Goal: Complete application form: Complete application form

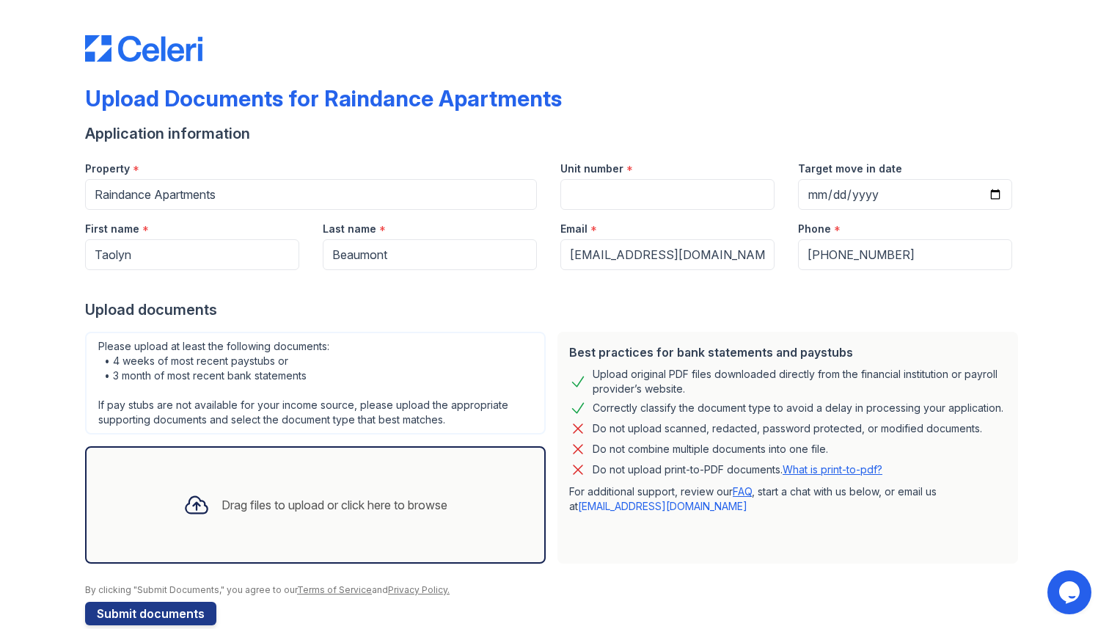
scroll to position [26, 0]
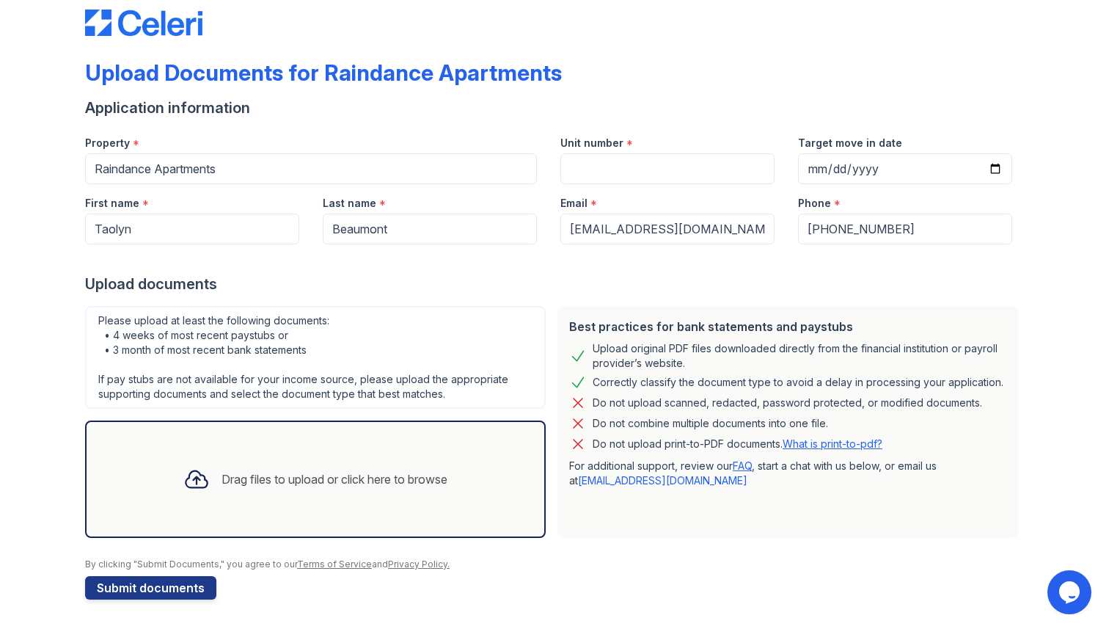
click at [421, 491] on div "Drag files to upload or click here to browse" at bounding box center [316, 479] width 288 height 50
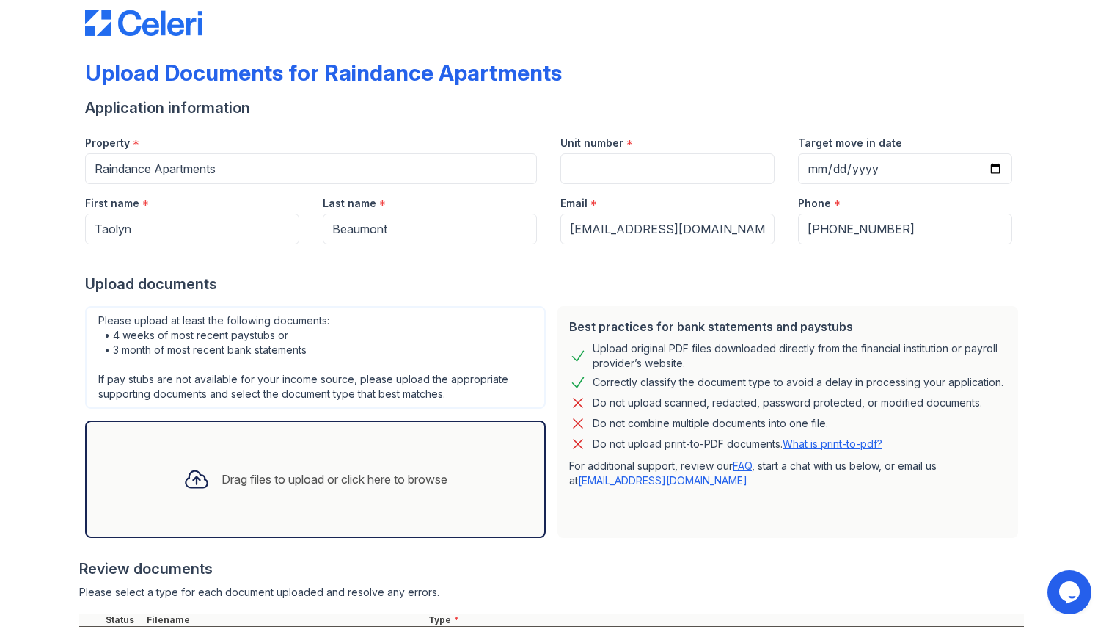
click at [361, 453] on div "Drag files to upload or click here to browse" at bounding box center [315, 478] width 461 height 117
click at [354, 474] on div "Drag files to upload or click here to browse" at bounding box center [335, 479] width 226 height 18
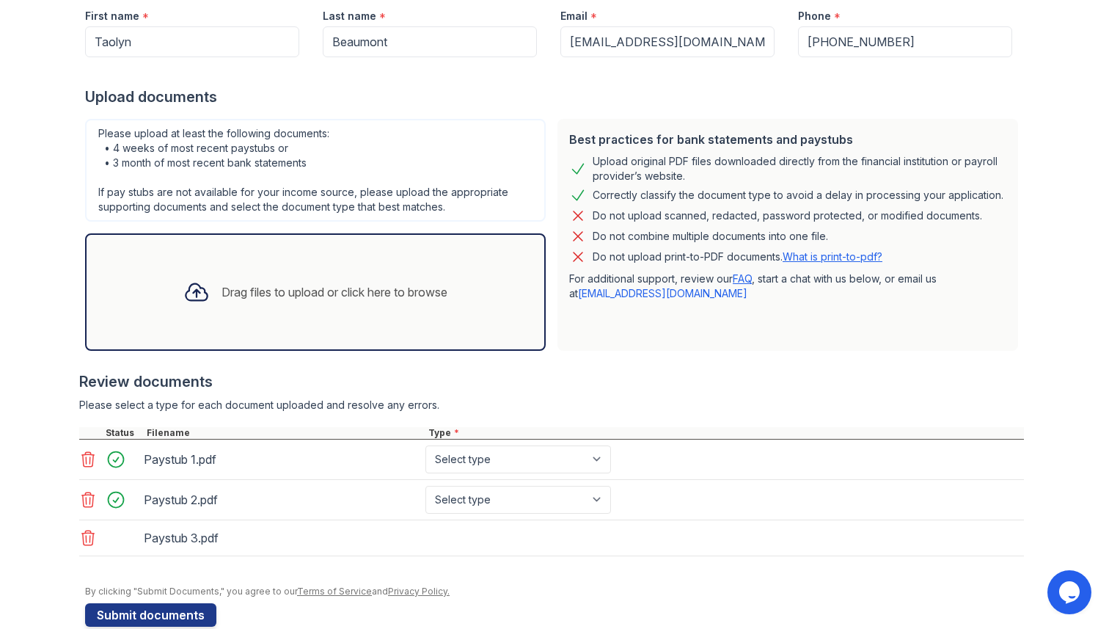
scroll to position [233, 0]
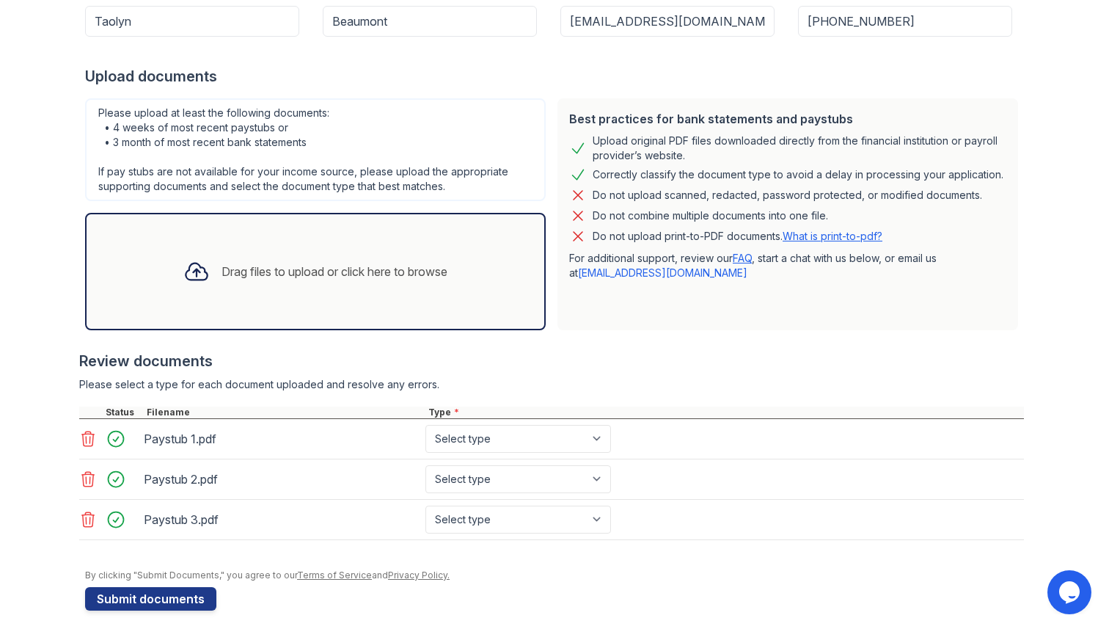
click at [385, 247] on div "Drag files to upload or click here to browse" at bounding box center [316, 271] width 288 height 50
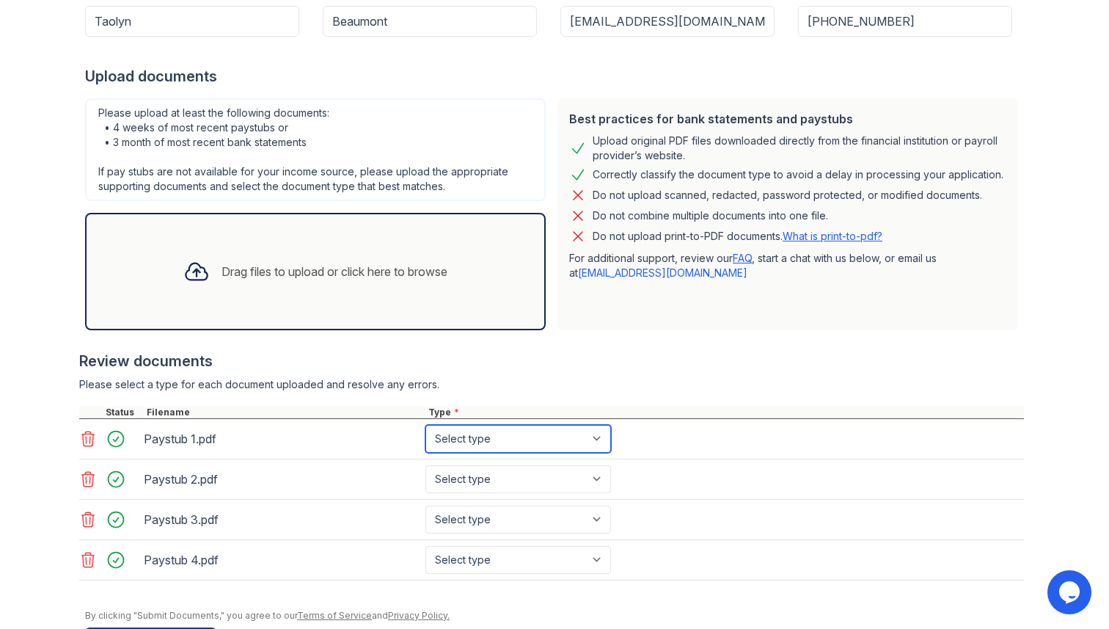
click at [586, 449] on select "Select type Paystub Bank Statement Offer Letter Tax Documents Benefit Award Let…" at bounding box center [518, 439] width 186 height 28
select select "paystub"
click at [425, 425] on select "Select type Paystub Bank Statement Offer Letter Tax Documents Benefit Award Let…" at bounding box center [518, 439] width 186 height 28
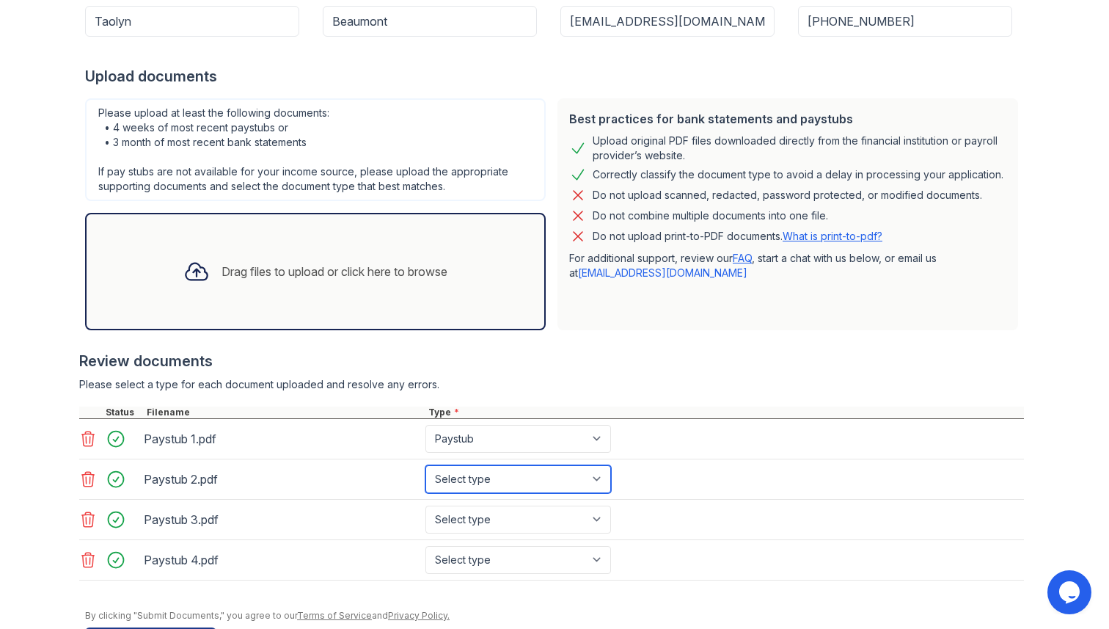
click at [552, 466] on select "Select type Paystub Bank Statement Offer Letter Tax Documents Benefit Award Let…" at bounding box center [518, 479] width 186 height 28
select select "paystub"
click at [425, 465] on select "Select type Paystub Bank Statement Offer Letter Tax Documents Benefit Award Let…" at bounding box center [518, 479] width 186 height 28
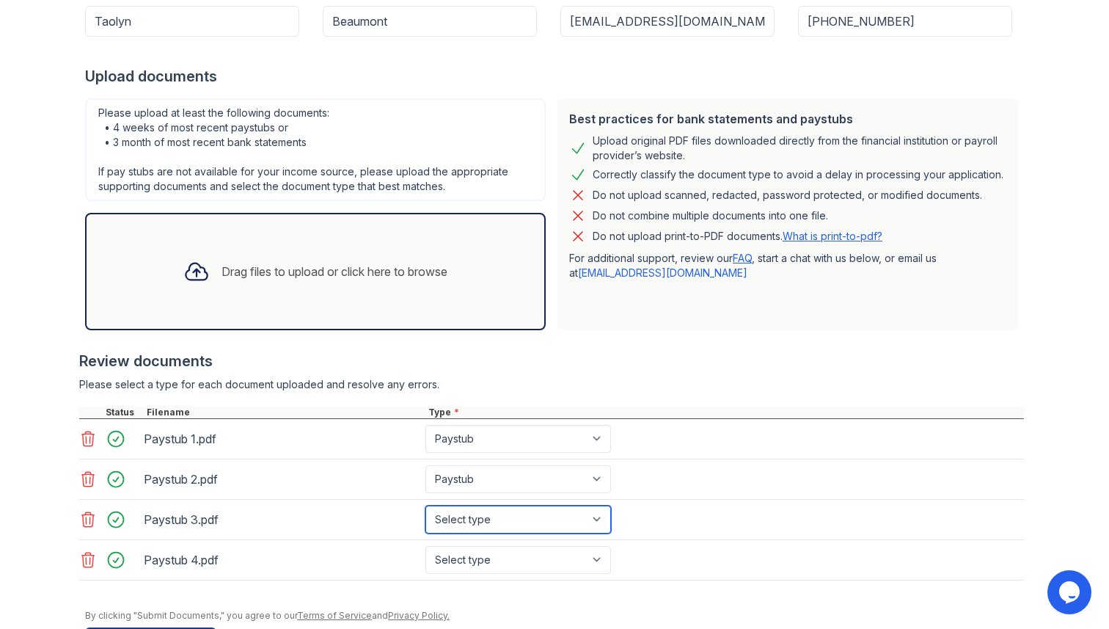
click at [521, 514] on select "Select type Paystub Bank Statement Offer Letter Tax Documents Benefit Award Let…" at bounding box center [518, 519] width 186 height 28
select select "paystub"
click at [425, 505] on select "Select type Paystub Bank Statement Offer Letter Tax Documents Benefit Award Let…" at bounding box center [518, 519] width 186 height 28
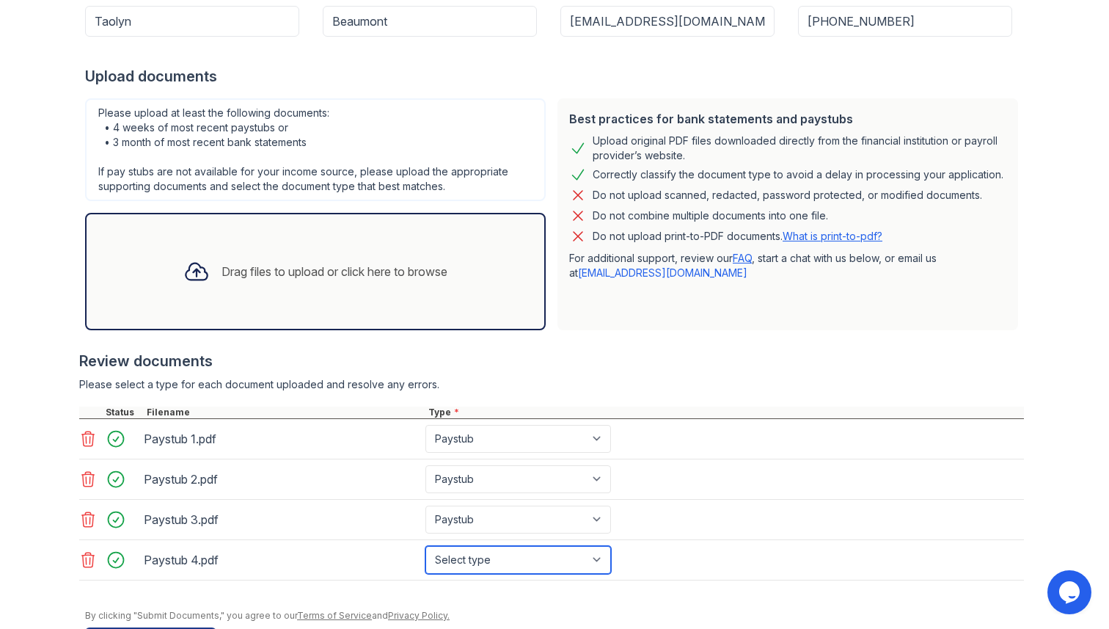
click at [488, 566] on select "Select type Paystub Bank Statement Offer Letter Tax Documents Benefit Award Let…" at bounding box center [518, 560] width 186 height 28
select select "paystub"
click at [425, 546] on select "Select type Paystub Bank Statement Offer Letter Tax Documents Benefit Award Let…" at bounding box center [518, 560] width 186 height 28
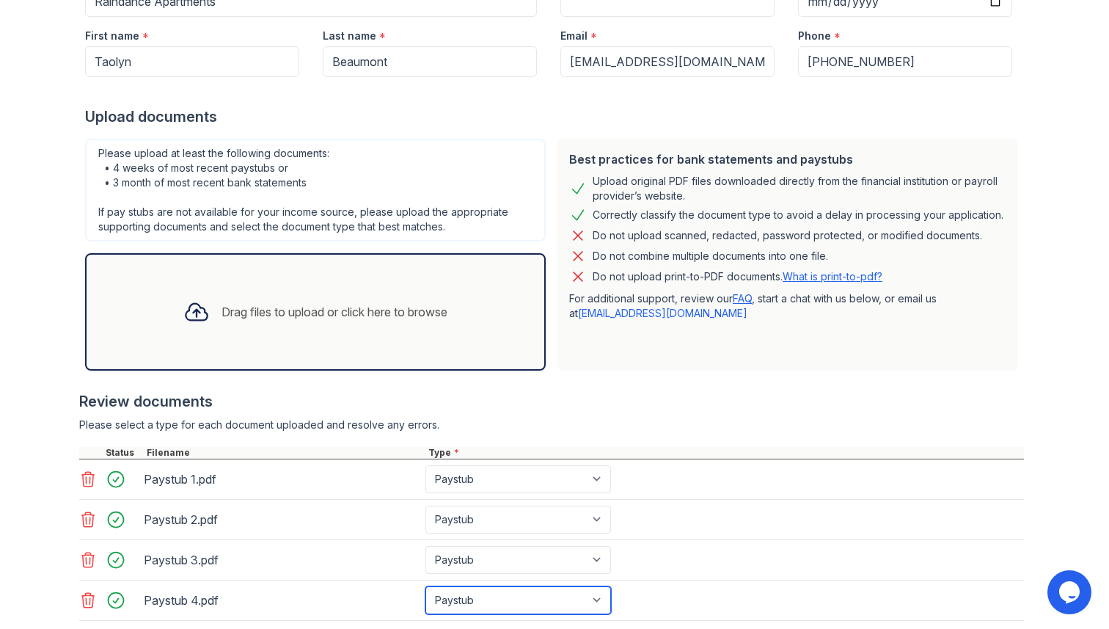
scroll to position [175, 0]
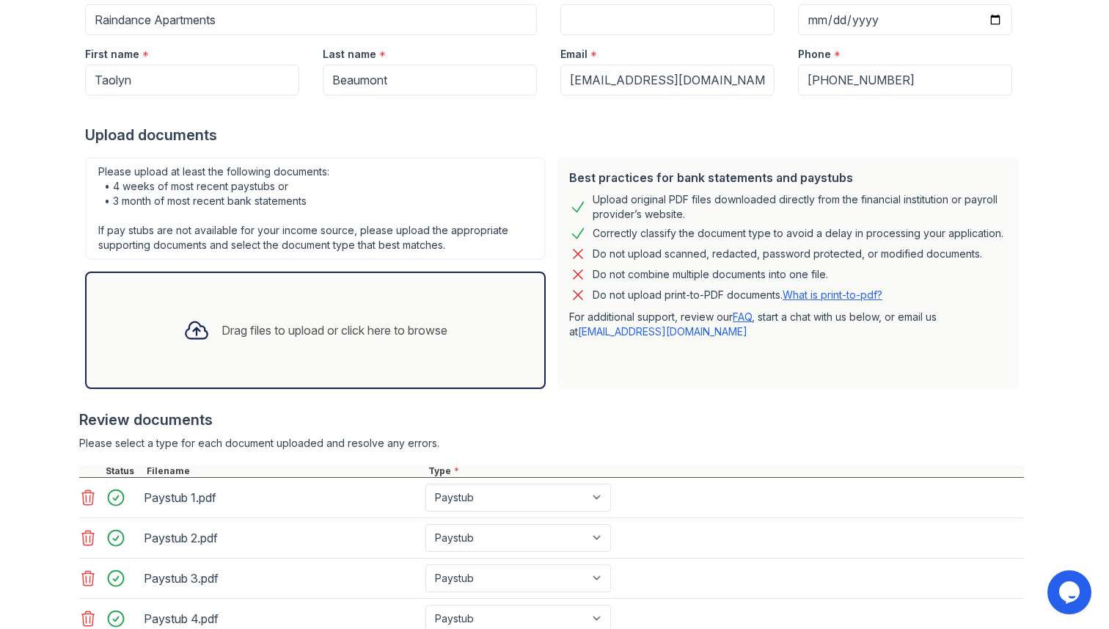
click at [552, 376] on div "Best practices for bank statements and paystubs Upload original PDF files downl…" at bounding box center [788, 273] width 472 height 244
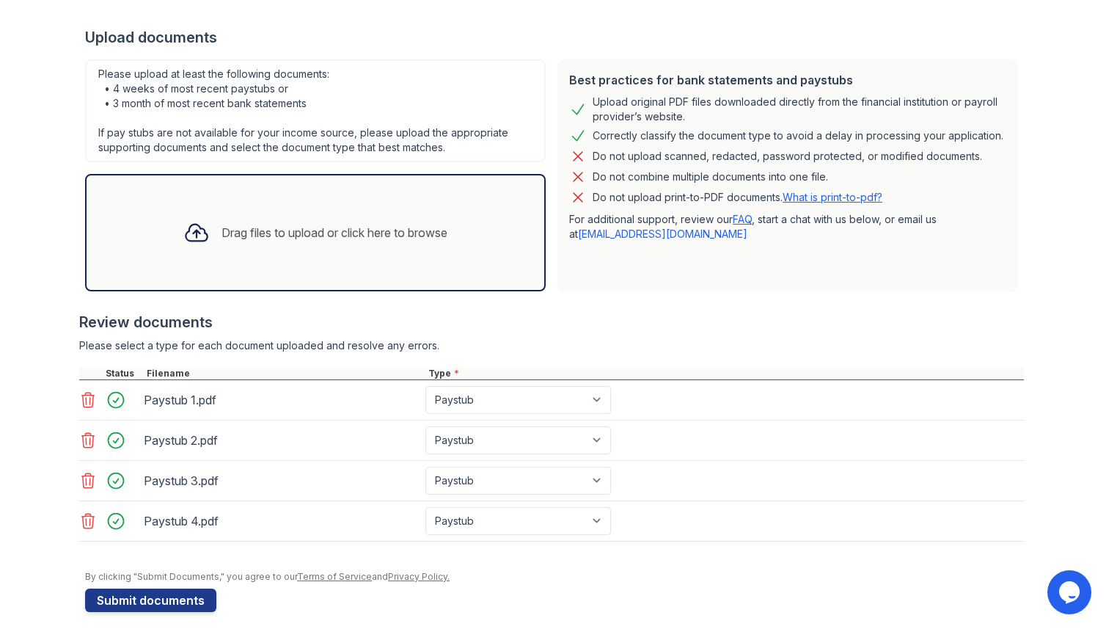
scroll to position [285, 0]
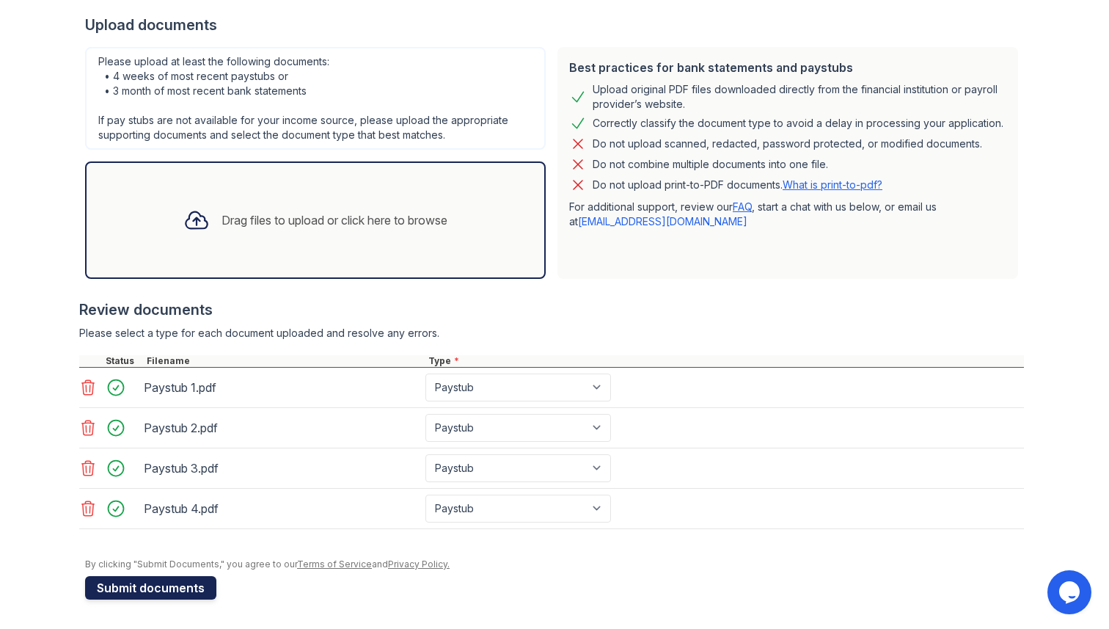
click at [189, 592] on button "Submit documents" at bounding box center [150, 587] width 131 height 23
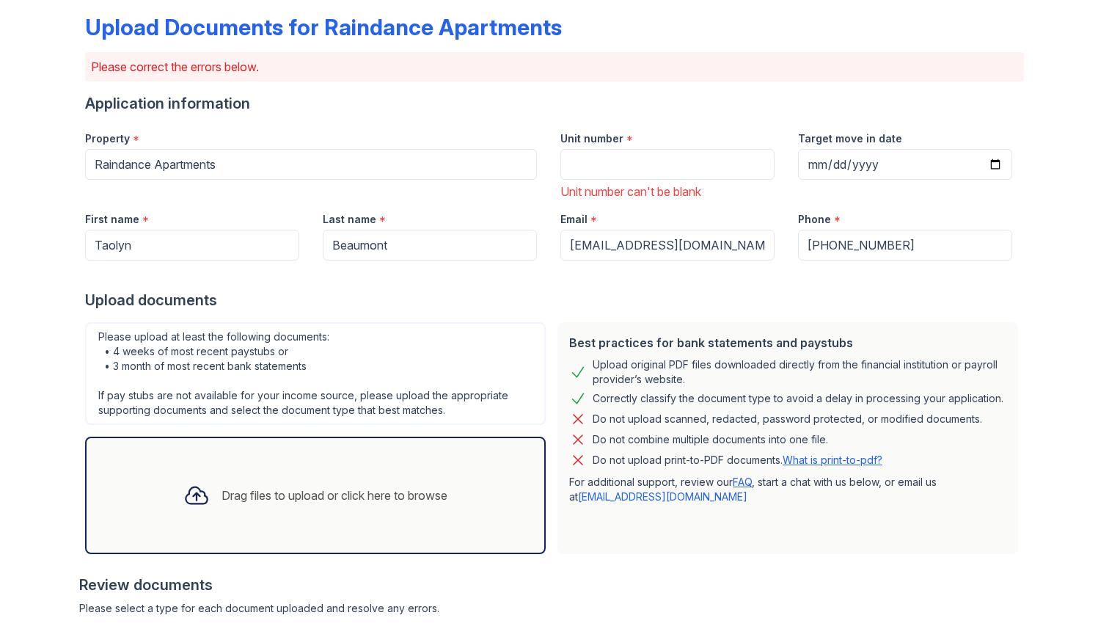
scroll to position [65, 0]
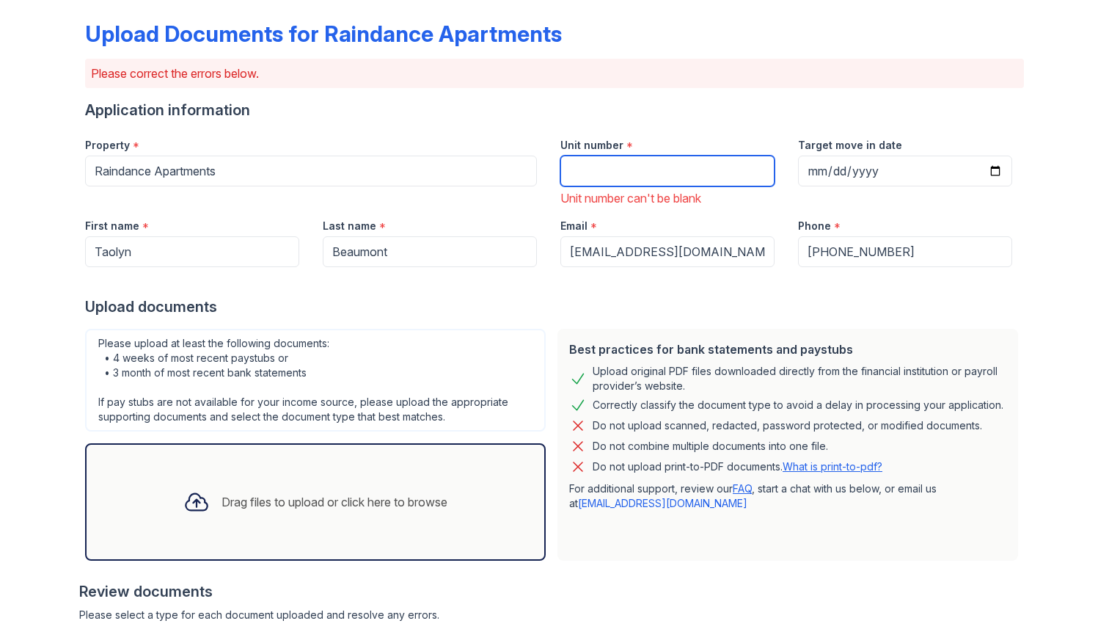
click at [588, 177] on input "Unit number" at bounding box center [667, 170] width 214 height 31
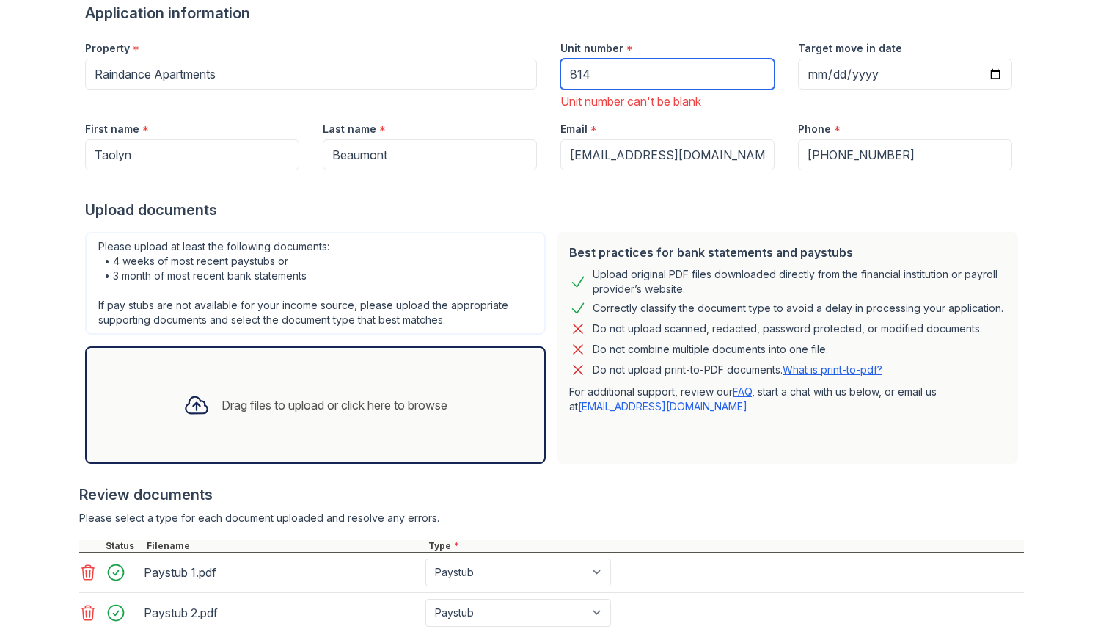
type input "814"
click at [543, 192] on div at bounding box center [554, 184] width 939 height 29
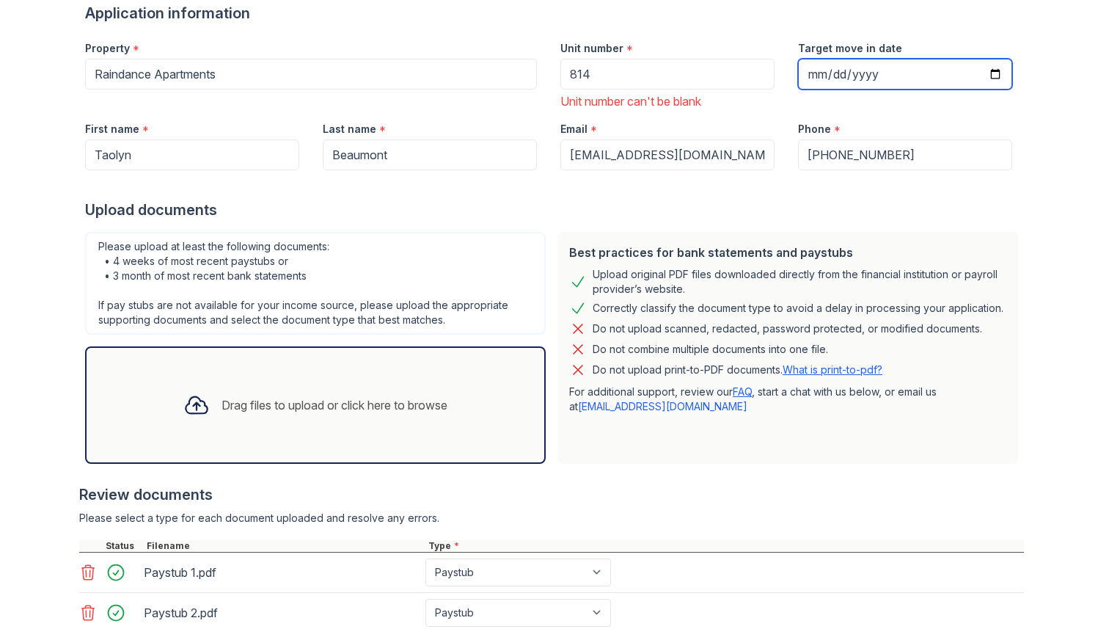
click at [847, 78] on input "Target move in date" at bounding box center [905, 74] width 214 height 31
click at [813, 79] on input "Target move in date" at bounding box center [905, 74] width 214 height 31
type input "2025-10-31"
click at [791, 207] on div "Upload documents" at bounding box center [554, 210] width 939 height 21
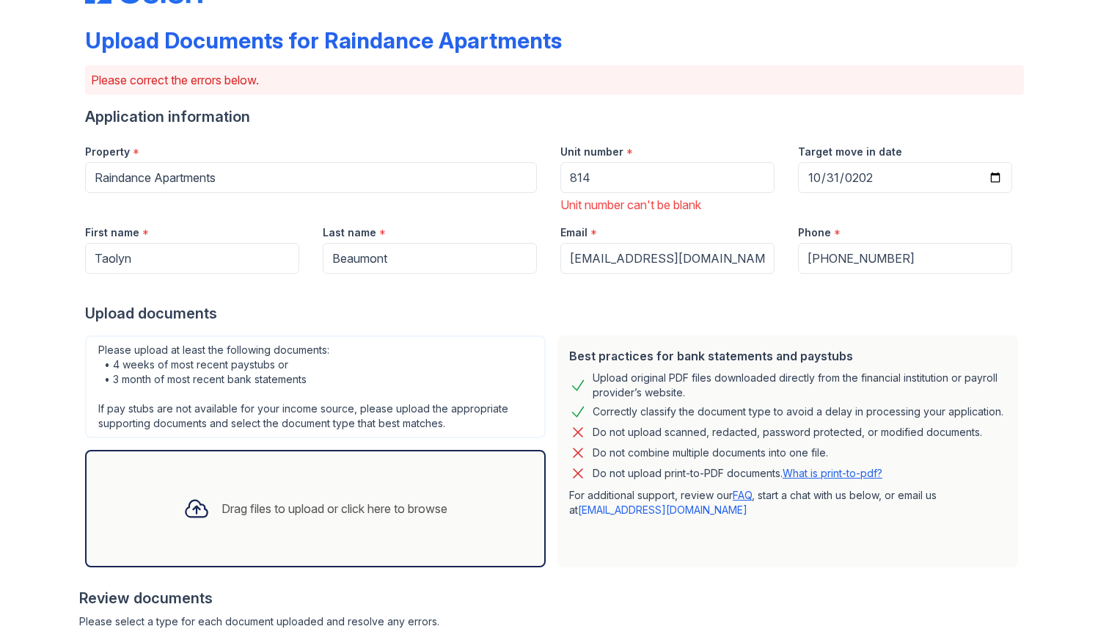
scroll to position [48, 0]
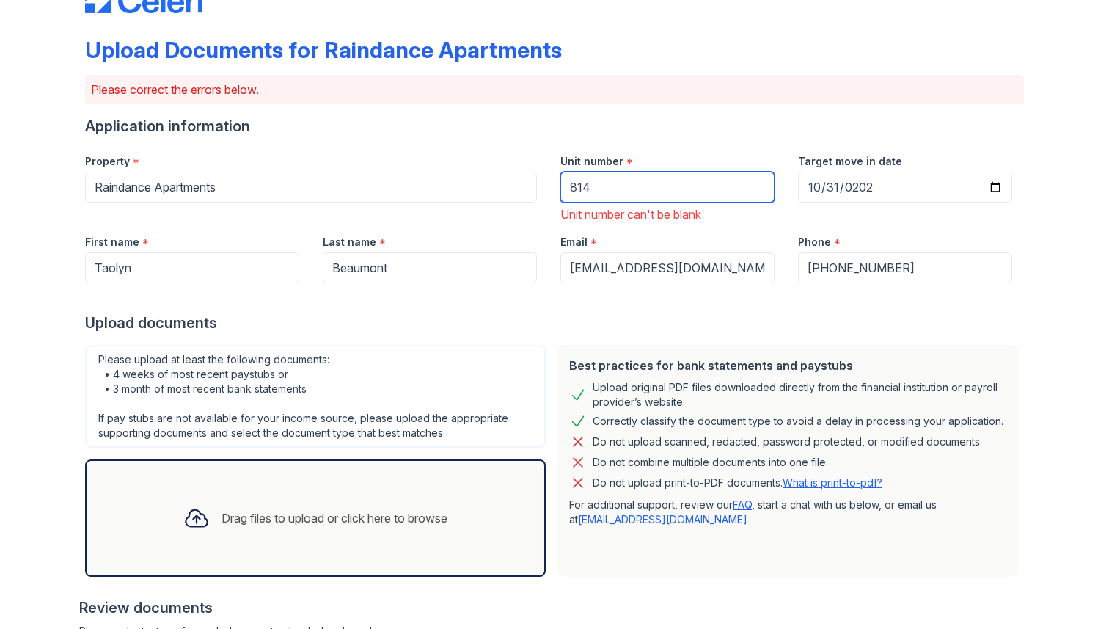
click at [621, 178] on input "814" at bounding box center [667, 187] width 214 height 31
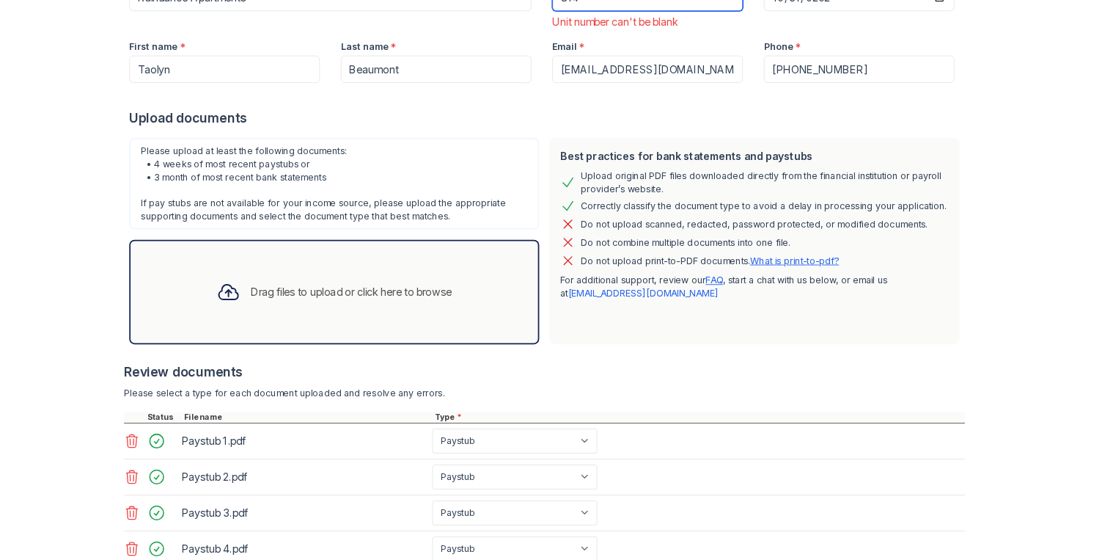
scroll to position [346, 0]
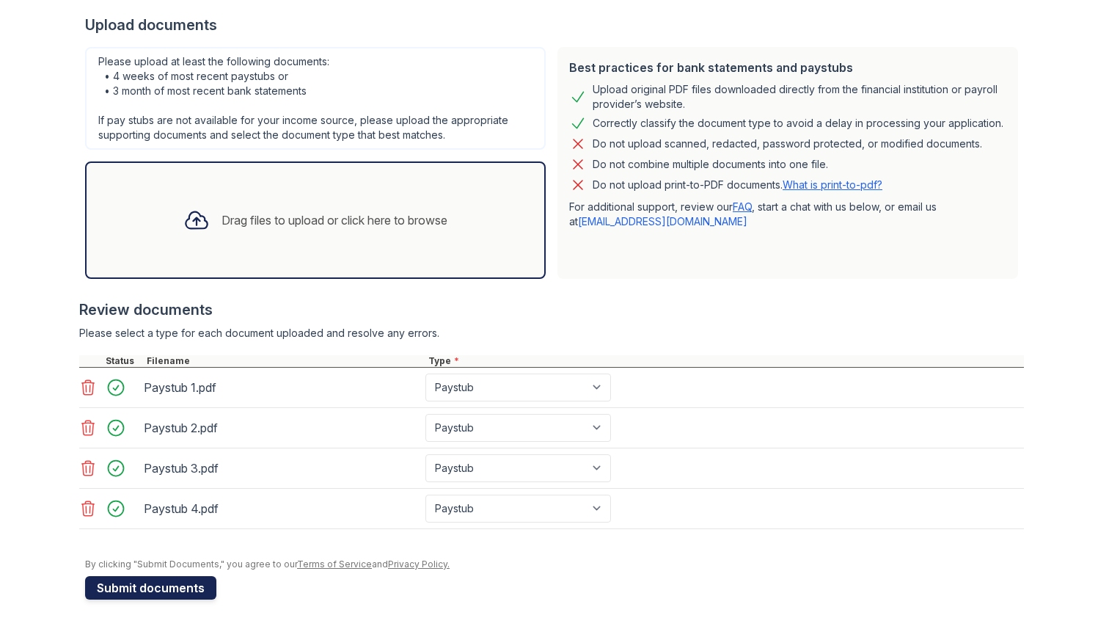
click at [183, 583] on button "Submit documents" at bounding box center [150, 587] width 131 height 23
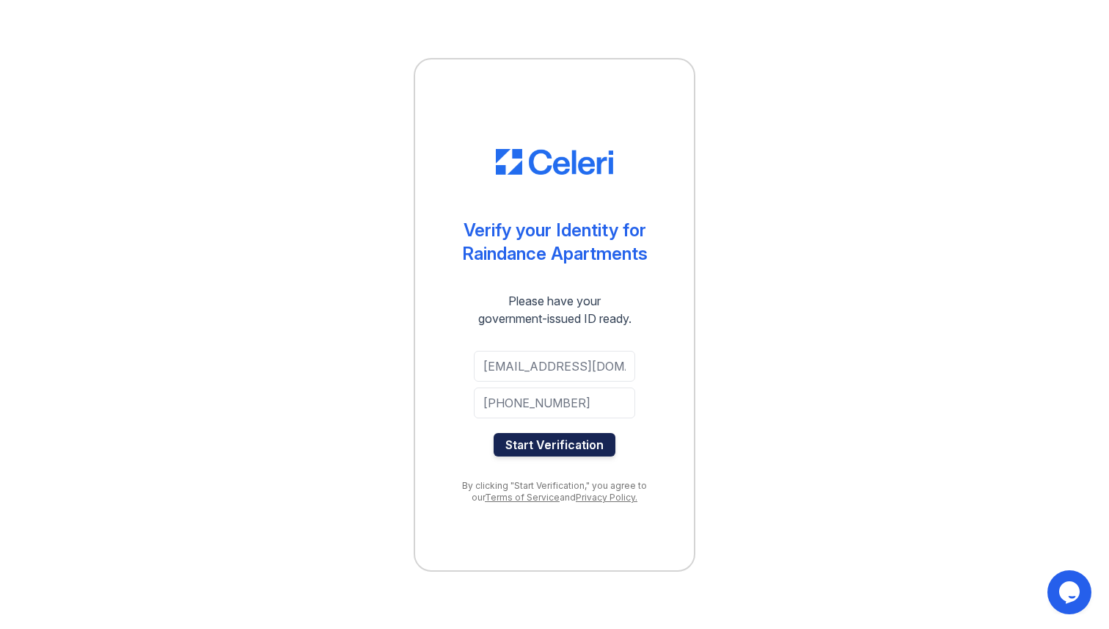
click at [586, 438] on button "Start Verification" at bounding box center [555, 444] width 122 height 23
